Goal: Register for event/course

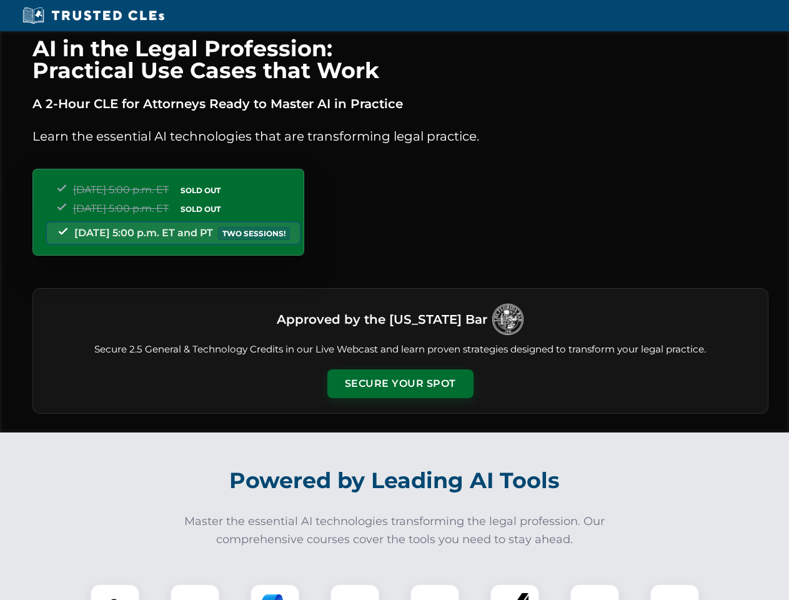
click at [400, 384] on button "Secure Your Spot" at bounding box center [400, 383] width 146 height 29
click at [115, 592] on img at bounding box center [115, 608] width 36 height 36
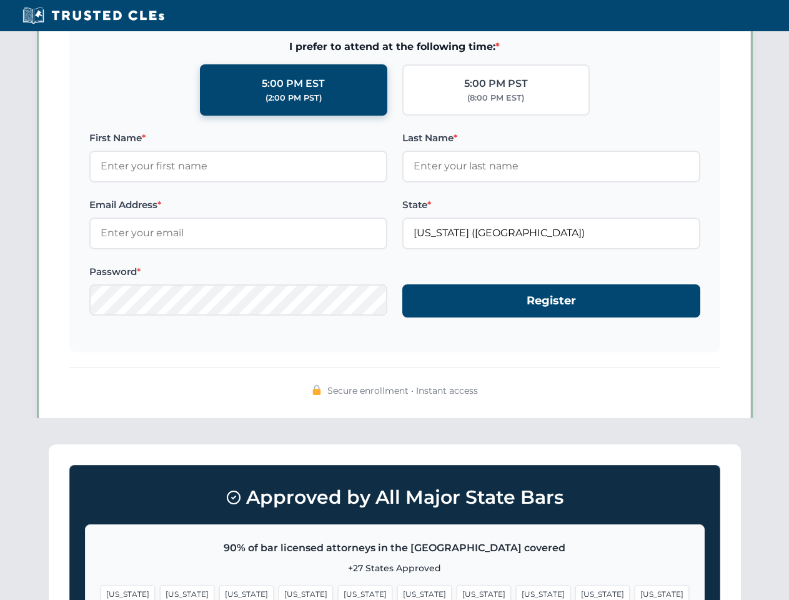
click at [457, 592] on span "[US_STATE]" at bounding box center [484, 594] width 54 height 18
click at [575, 592] on span "[US_STATE]" at bounding box center [602, 594] width 54 height 18
